Goal: Information Seeking & Learning: Learn about a topic

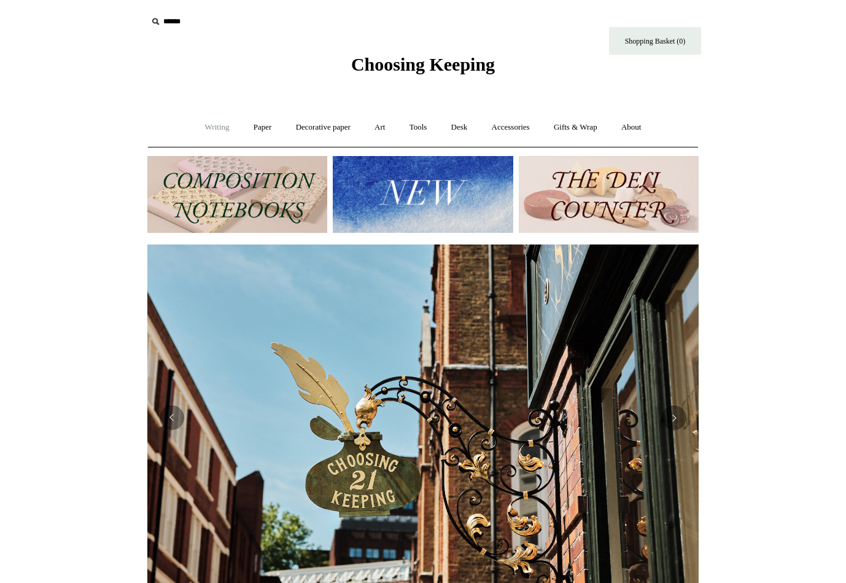
click at [205, 128] on link "Writing +" at bounding box center [217, 127] width 47 height 33
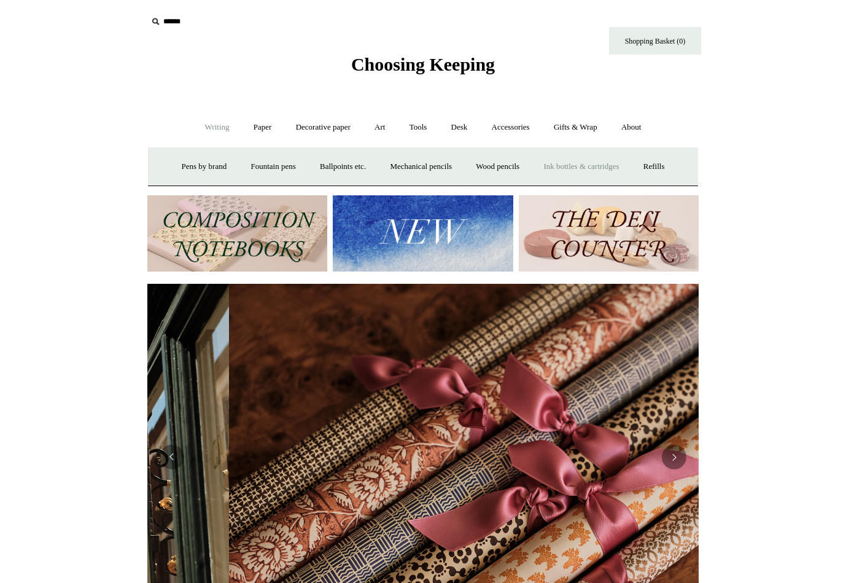
scroll to position [0, 1103]
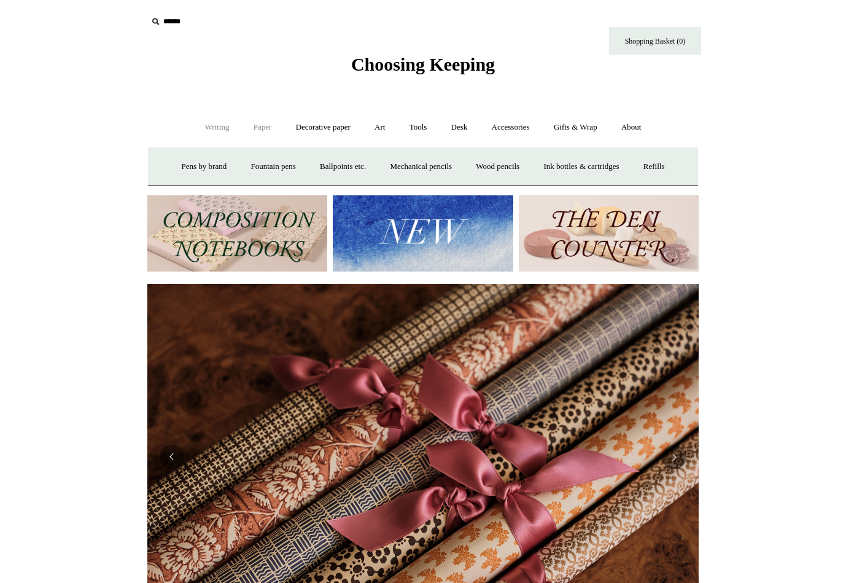
click at [250, 128] on link "Paper +" at bounding box center [263, 127] width 41 height 33
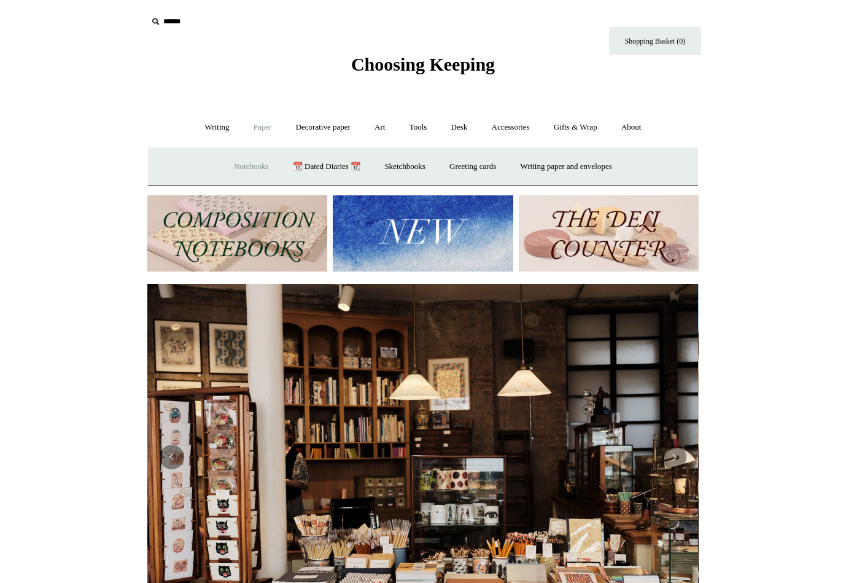
scroll to position [0, 0]
click at [306, 171] on link "📆 Dated Diaries 📆" at bounding box center [327, 166] width 90 height 33
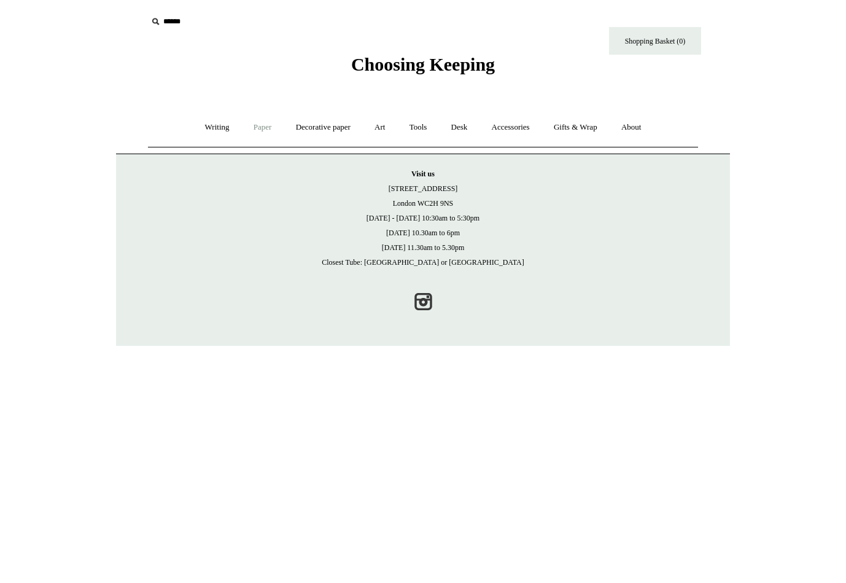
click at [267, 131] on link "Paper +" at bounding box center [263, 127] width 41 height 33
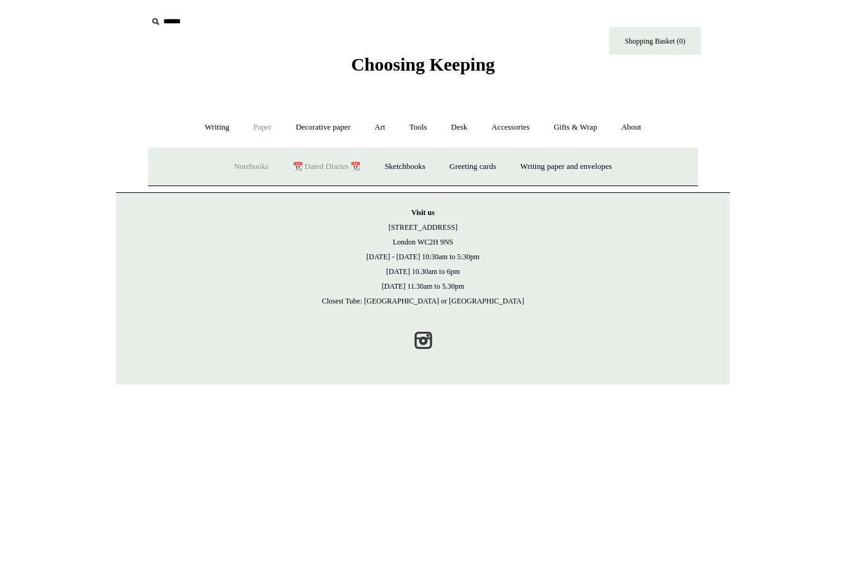
click at [303, 162] on link "📆 Dated Diaries 📆" at bounding box center [327, 166] width 90 height 33
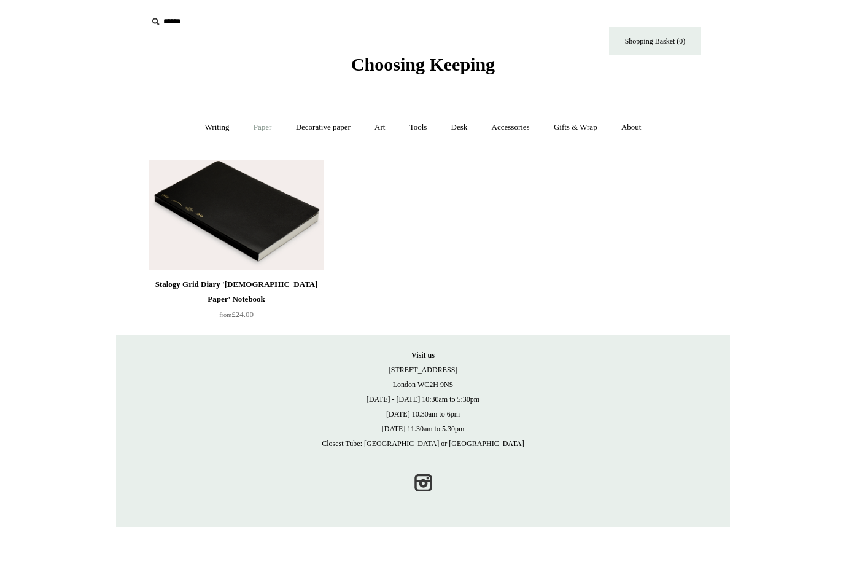
click at [254, 127] on link "Paper +" at bounding box center [263, 127] width 41 height 33
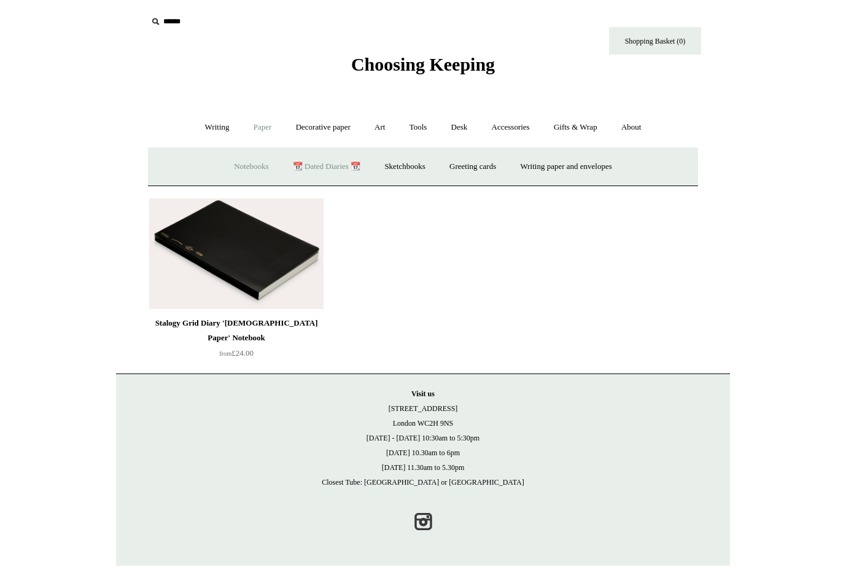
click at [243, 170] on link "Notebooks +" at bounding box center [251, 166] width 57 height 33
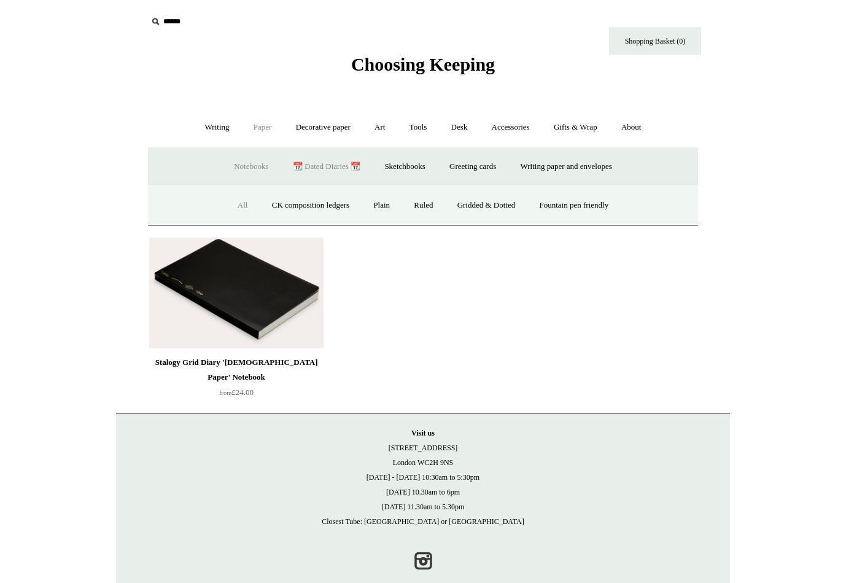
click at [247, 210] on link "All" at bounding box center [243, 205] width 33 height 33
click at [231, 212] on link "All" at bounding box center [243, 205] width 33 height 33
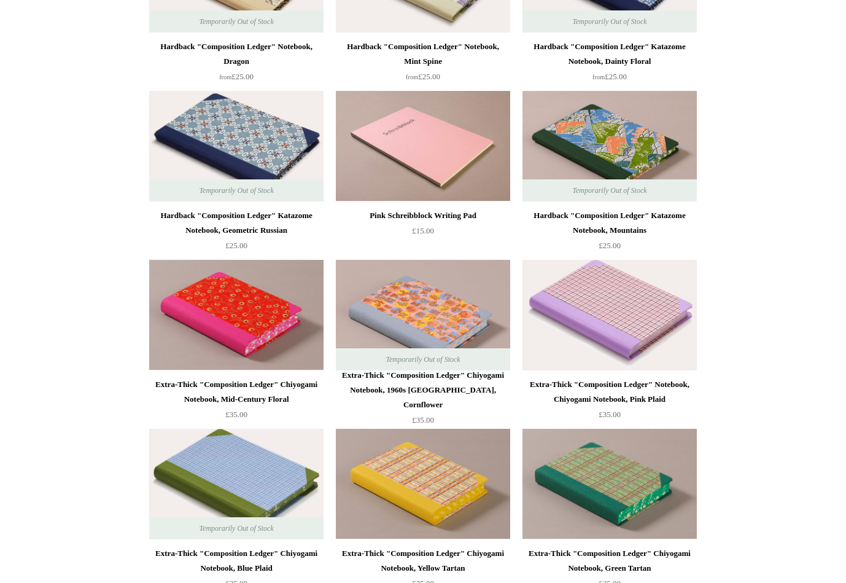
scroll to position [860, 0]
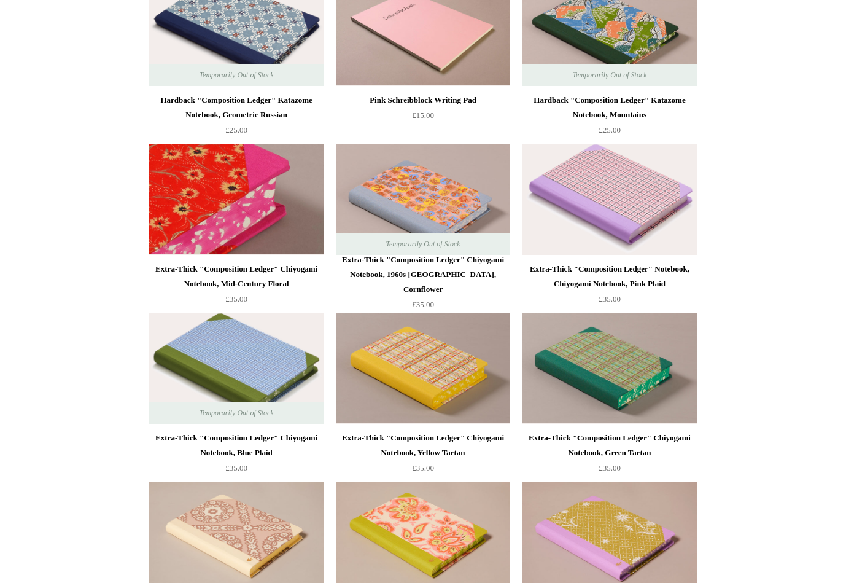
click at [299, 227] on img at bounding box center [236, 199] width 174 height 111
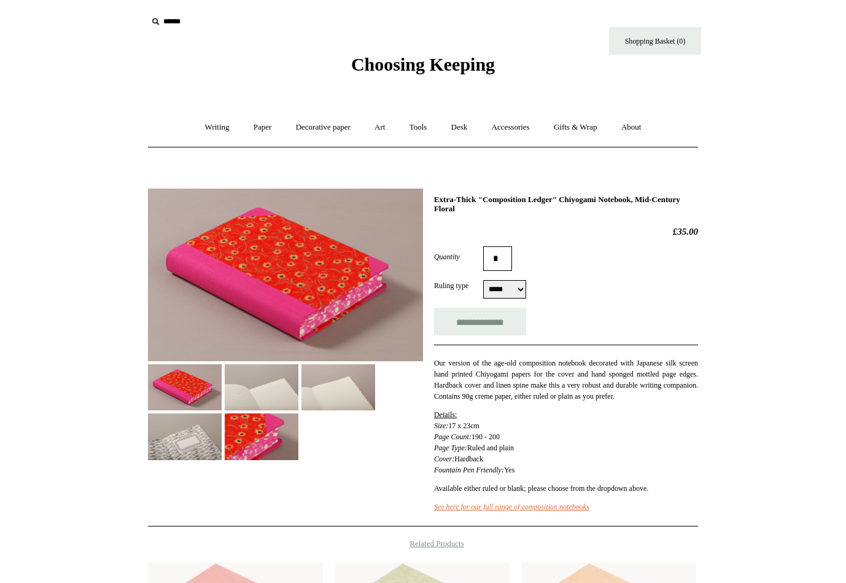
select select "*****"
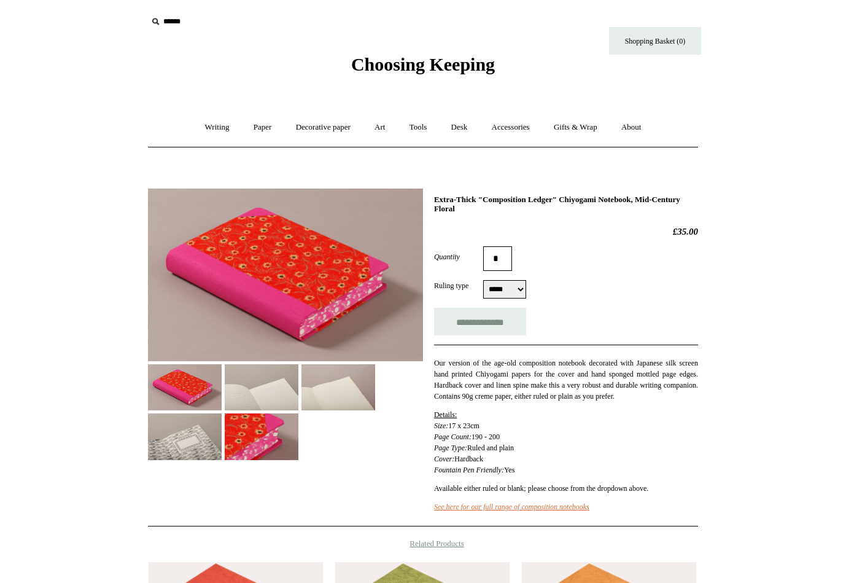
click at [299, 428] on img at bounding box center [262, 436] width 74 height 46
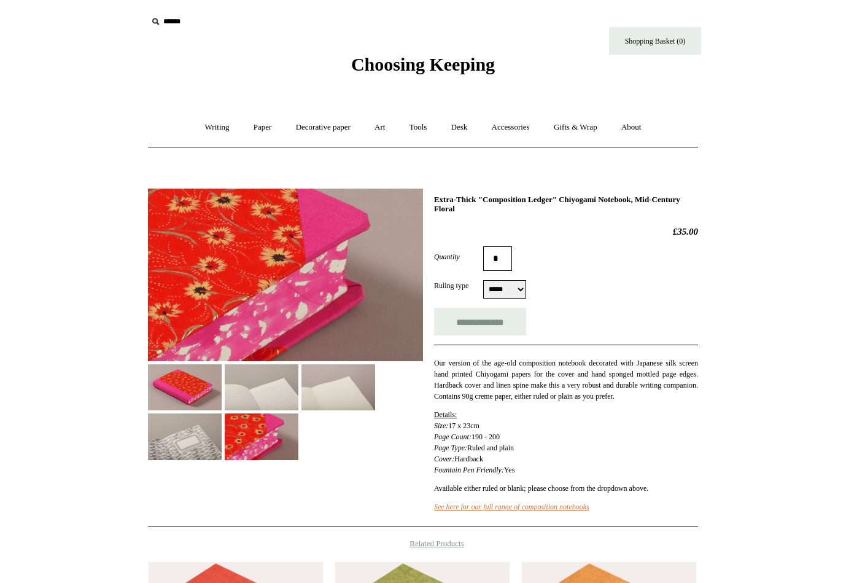
click at [276, 382] on img at bounding box center [262, 387] width 74 height 46
